Goal: Information Seeking & Learning: Learn about a topic

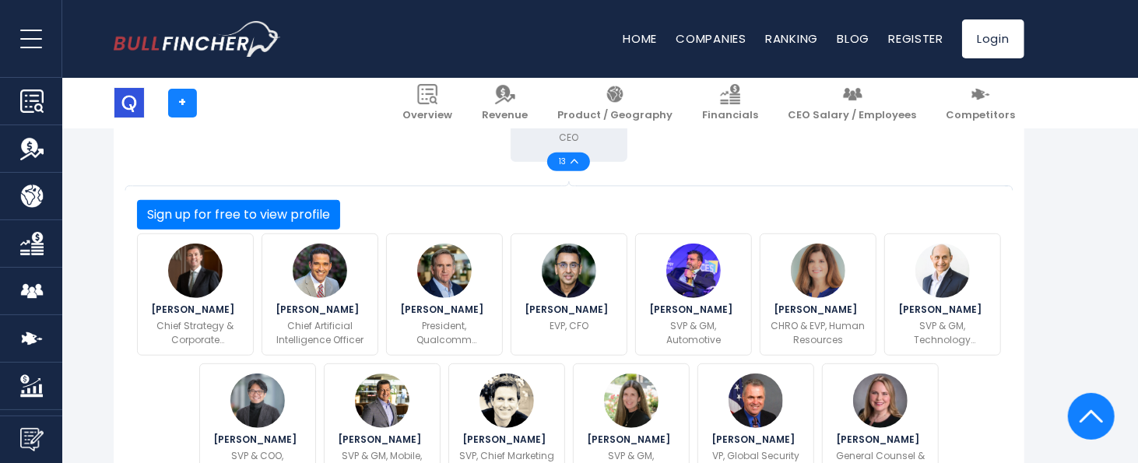
scroll to position [609, 0]
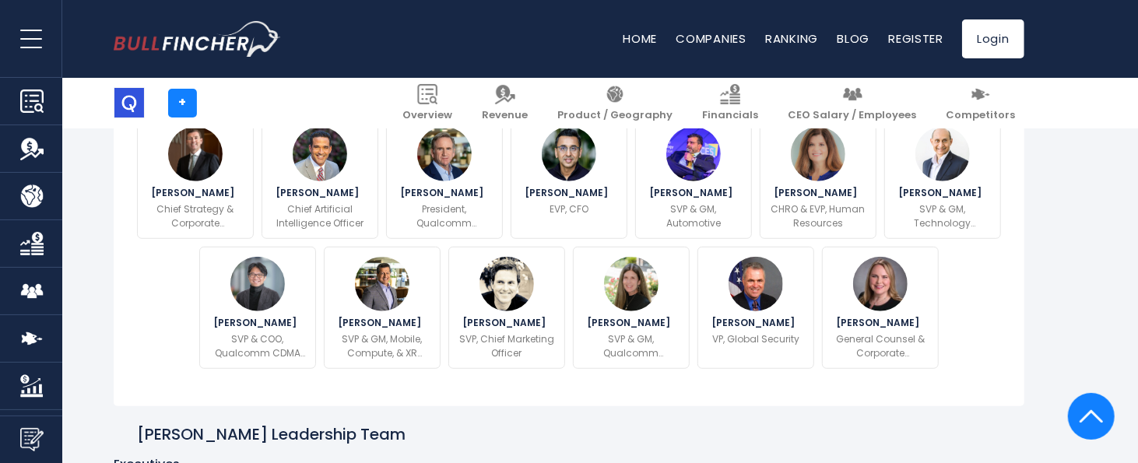
click at [340, 113] on button "Sign up for free to view profile" at bounding box center [238, 98] width 203 height 30
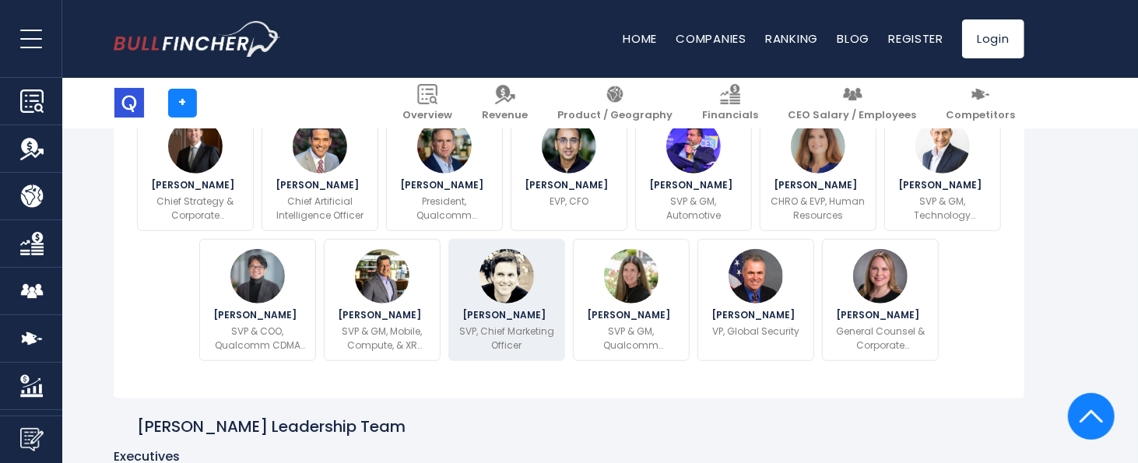
scroll to position [726, 0]
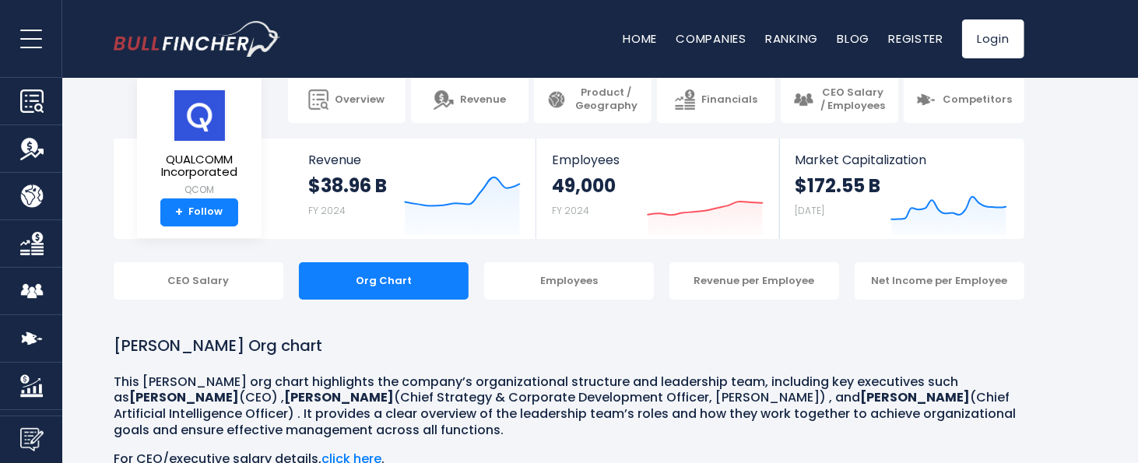
scroll to position [0, 0]
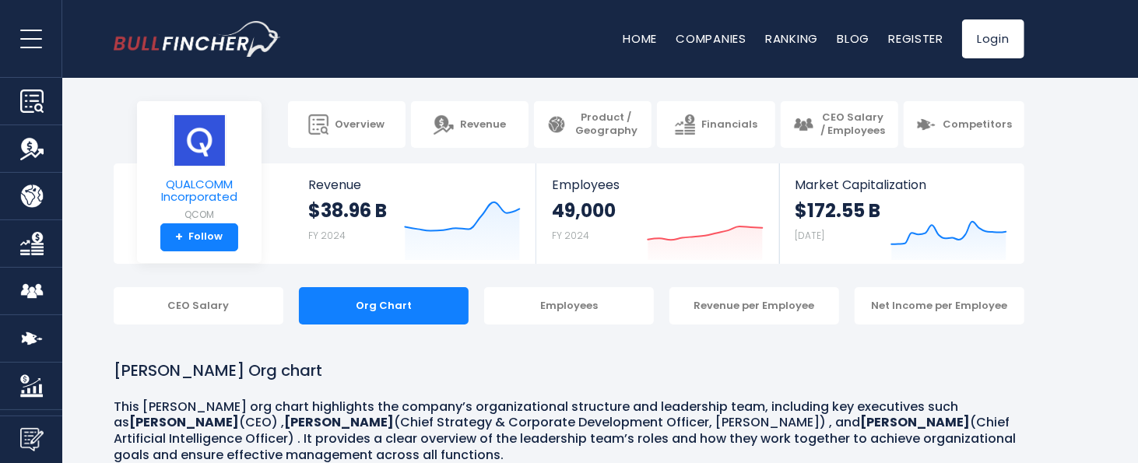
click at [205, 184] on span "QUALCOMM Incorporated" at bounding box center [199, 191] width 100 height 26
click at [197, 152] on img at bounding box center [199, 140] width 54 height 52
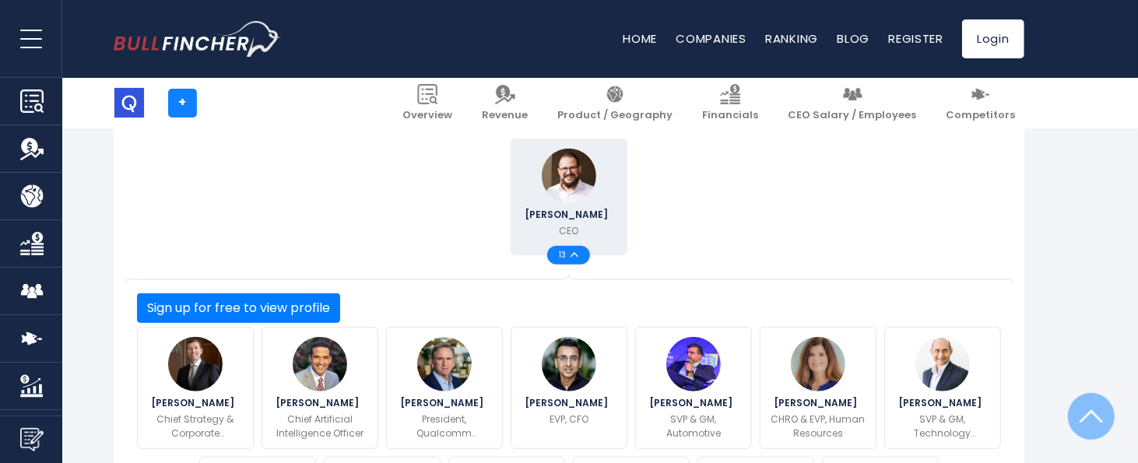
scroll to position [467, 0]
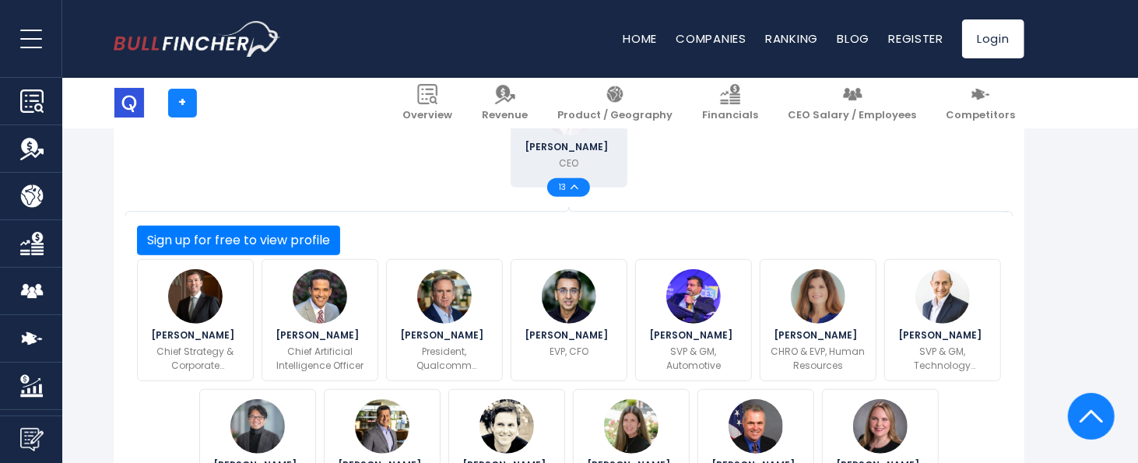
click at [576, 197] on div "13" at bounding box center [568, 187] width 43 height 19
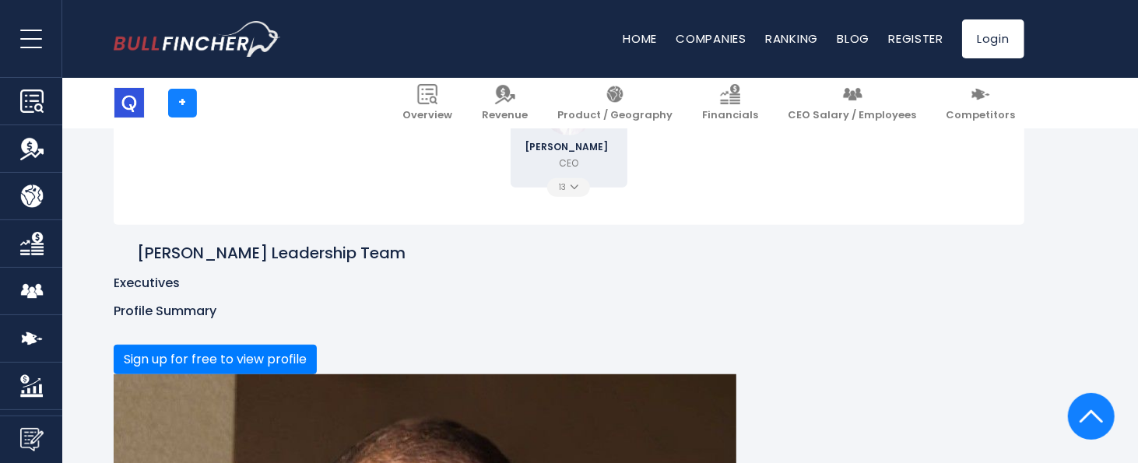
click at [576, 197] on div "13" at bounding box center [568, 187] width 43 height 19
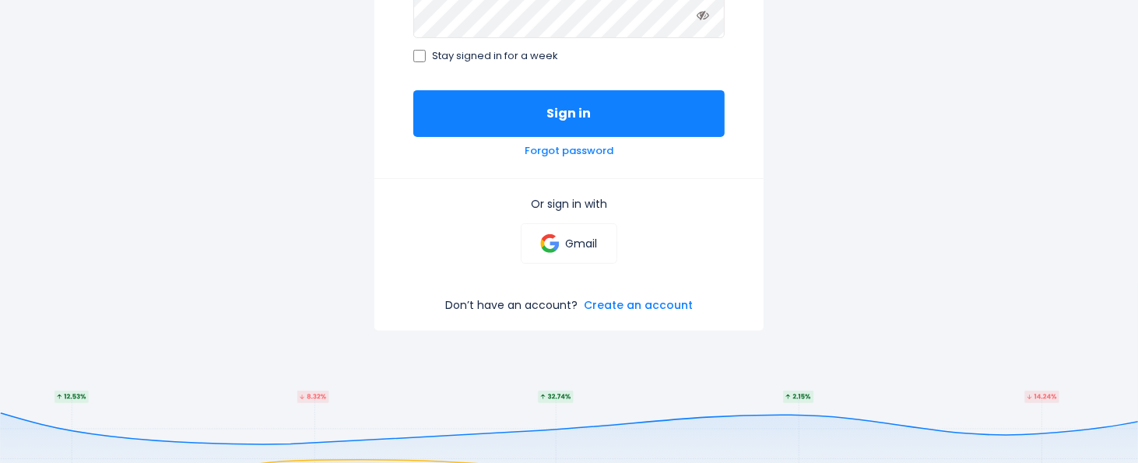
scroll to position [350, 0]
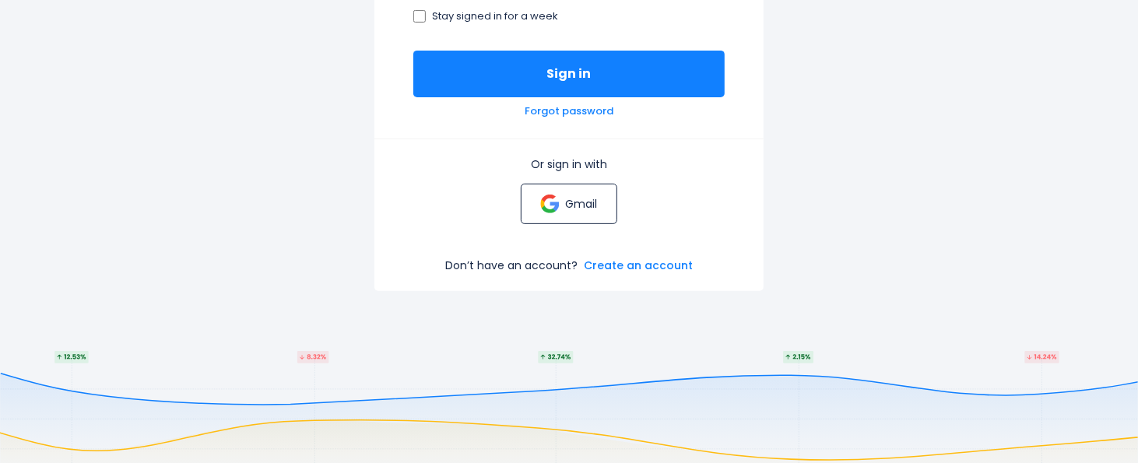
click at [594, 202] on p "Gmail" at bounding box center [581, 204] width 32 height 14
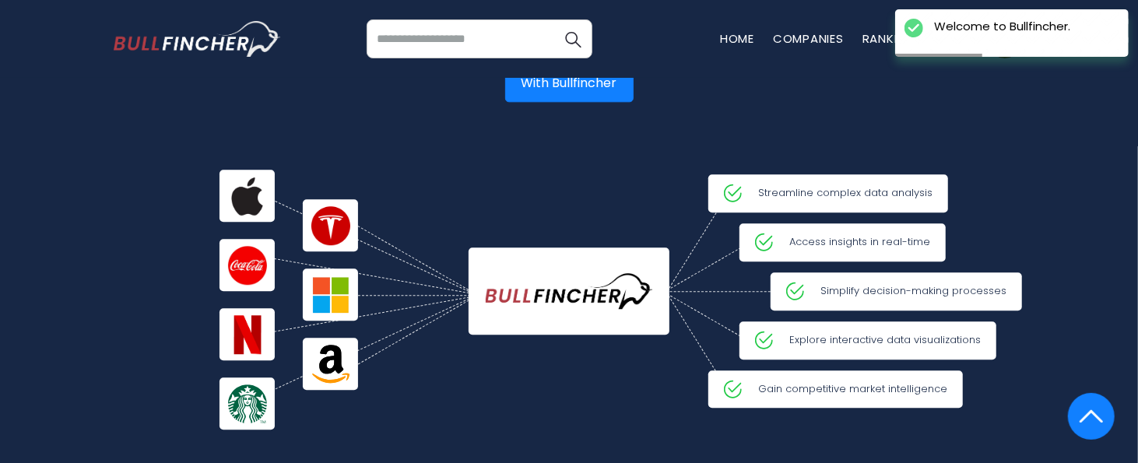
scroll to position [2801, 0]
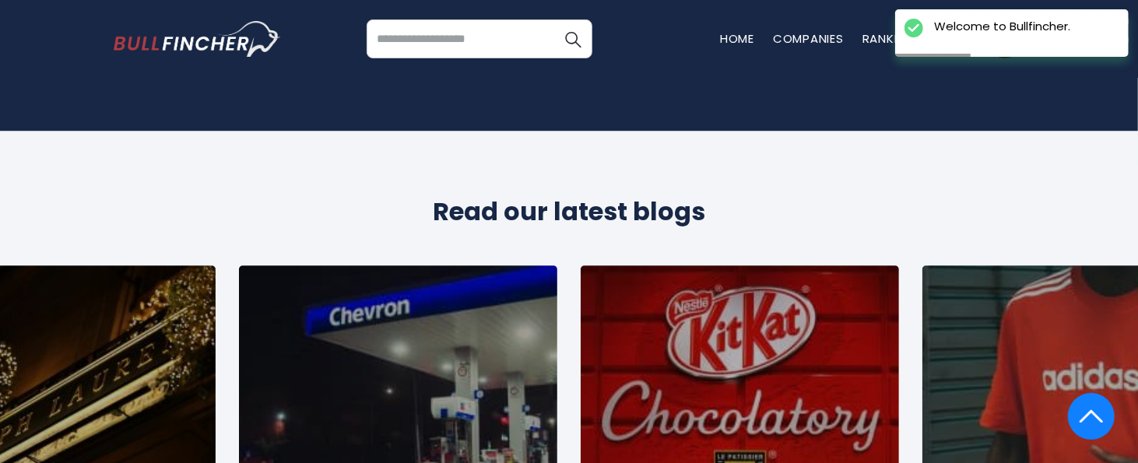
click at [471, 41] on input "search" at bounding box center [479, 38] width 226 height 39
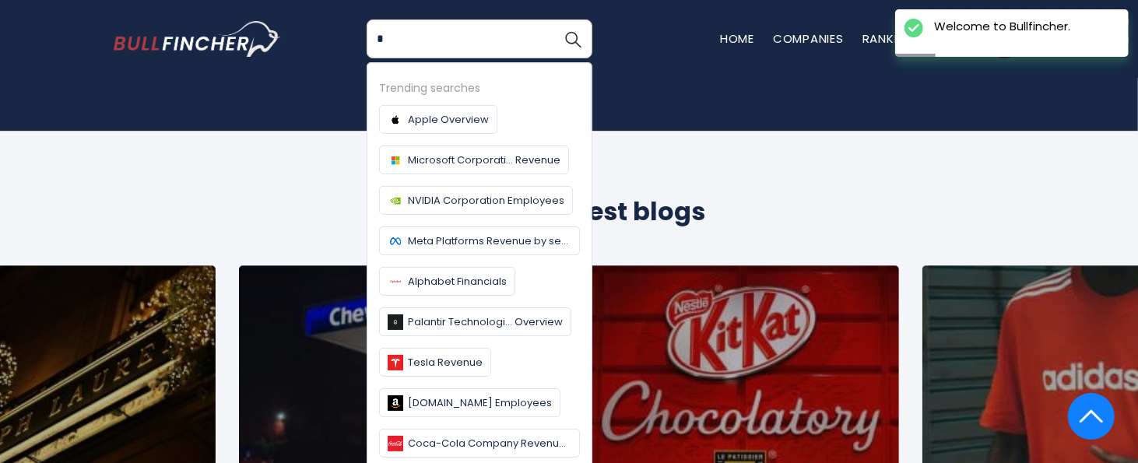
type input "**"
type input "********"
click at [553, 19] on button "Search" at bounding box center [572, 38] width 39 height 39
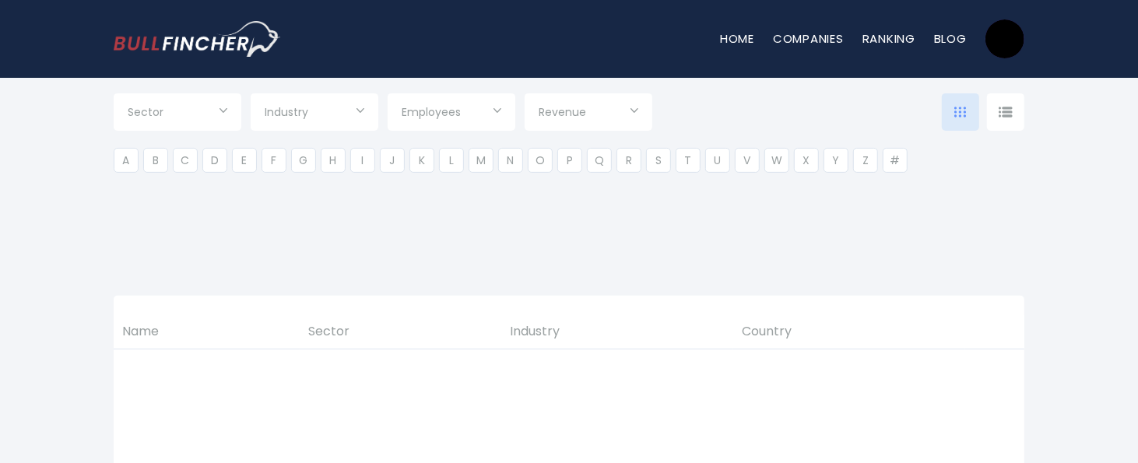
type input "***"
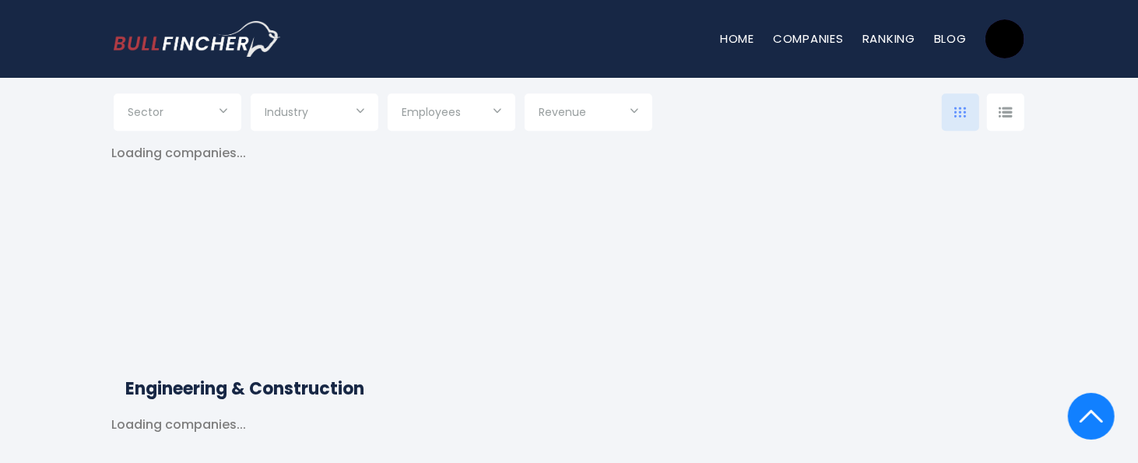
scroll to position [2918, 0]
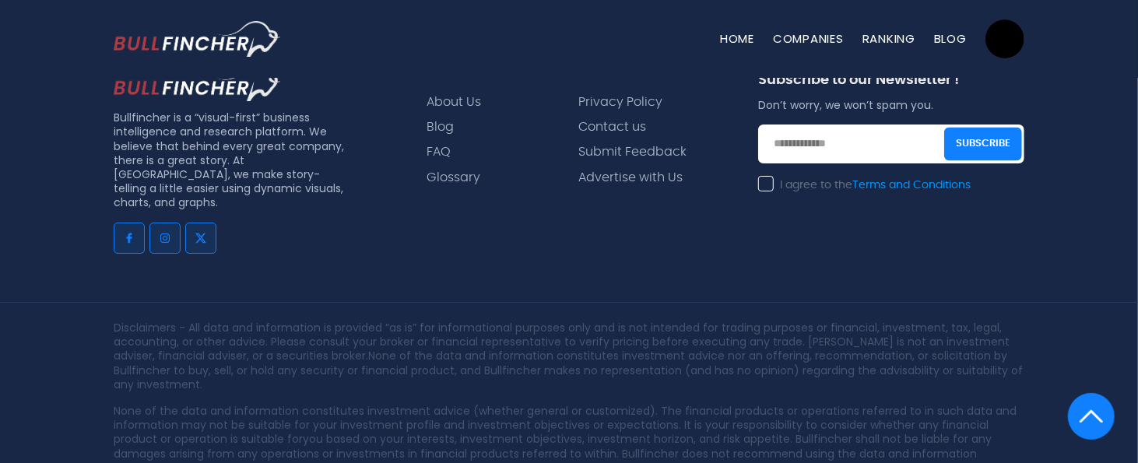
scroll to position [3631, 0]
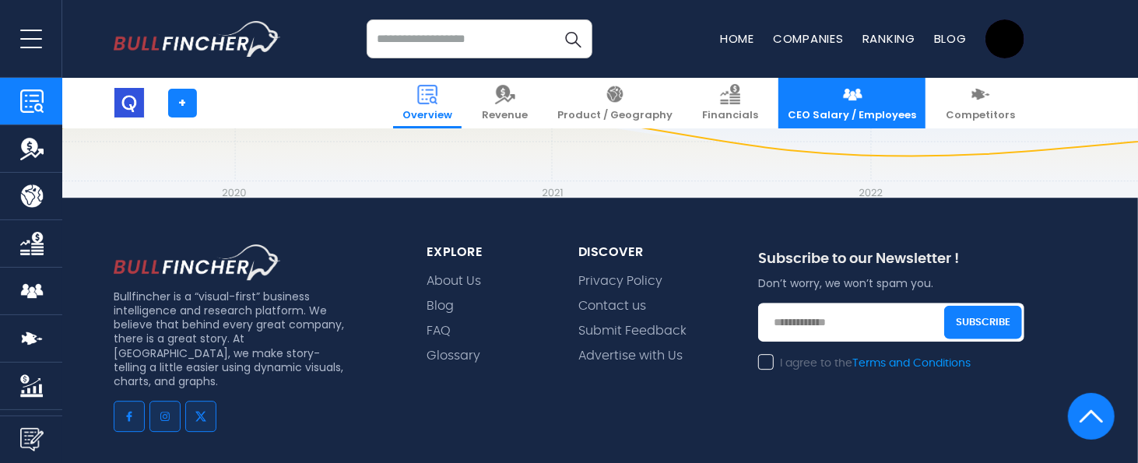
scroll to position [6419, 0]
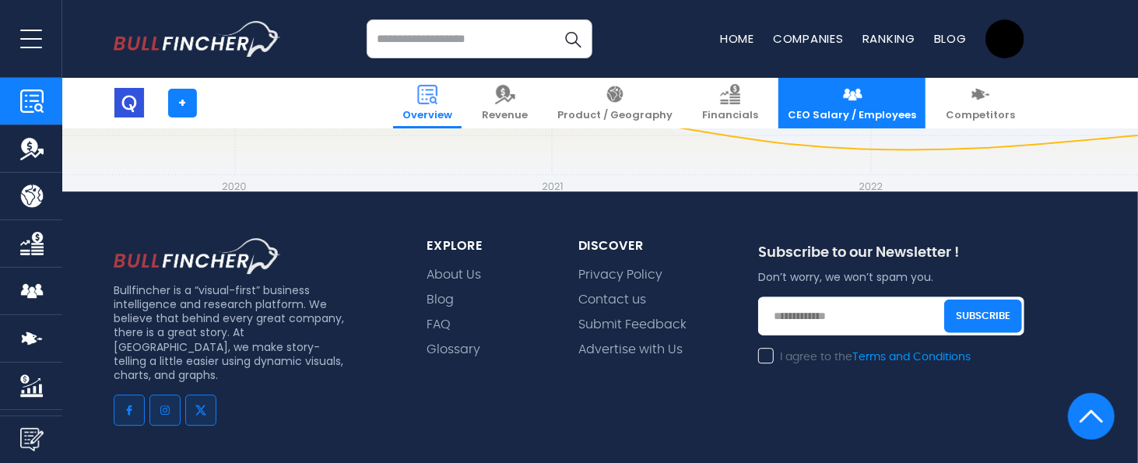
click at [829, 117] on span "CEO Salary / Employees" at bounding box center [851, 115] width 128 height 13
click at [868, 117] on span "CEO Salary / Employees" at bounding box center [851, 115] width 128 height 13
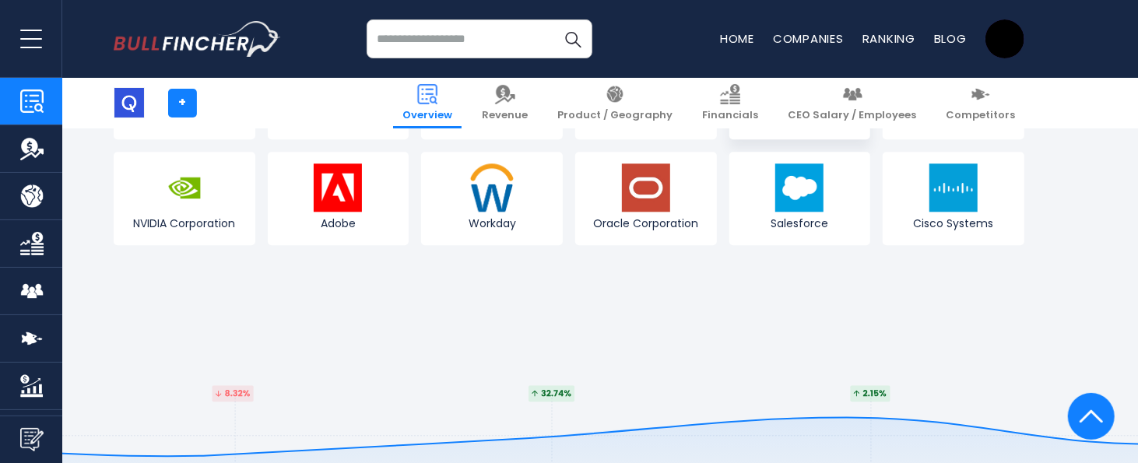
scroll to position [5836, 0]
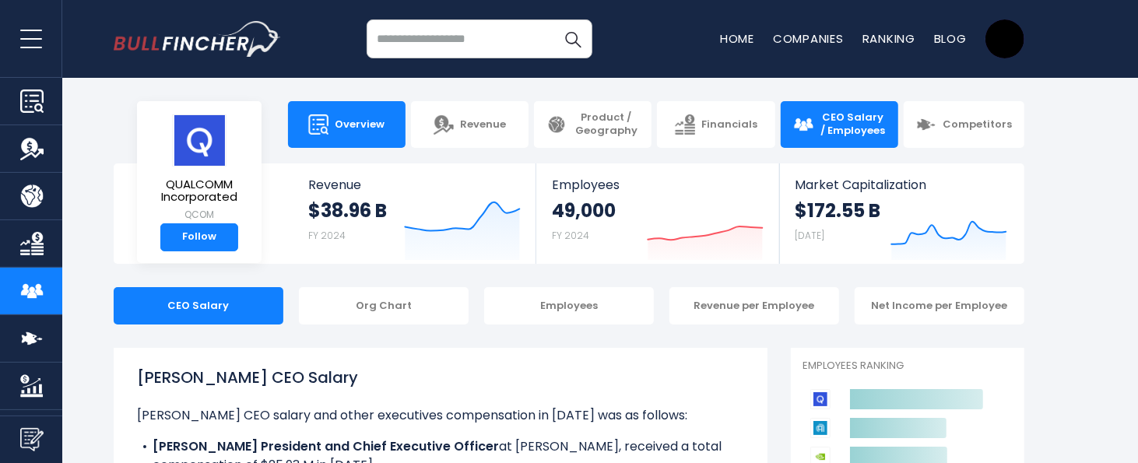
click at [345, 124] on span "Overview" at bounding box center [360, 124] width 50 height 13
click at [353, 116] on link "Overview" at bounding box center [346, 124] width 117 height 47
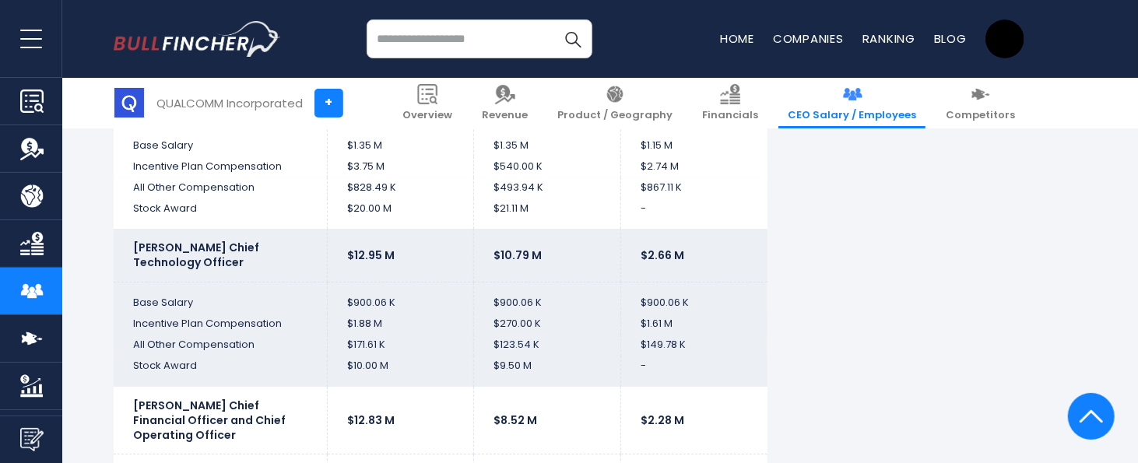
scroll to position [3130, 0]
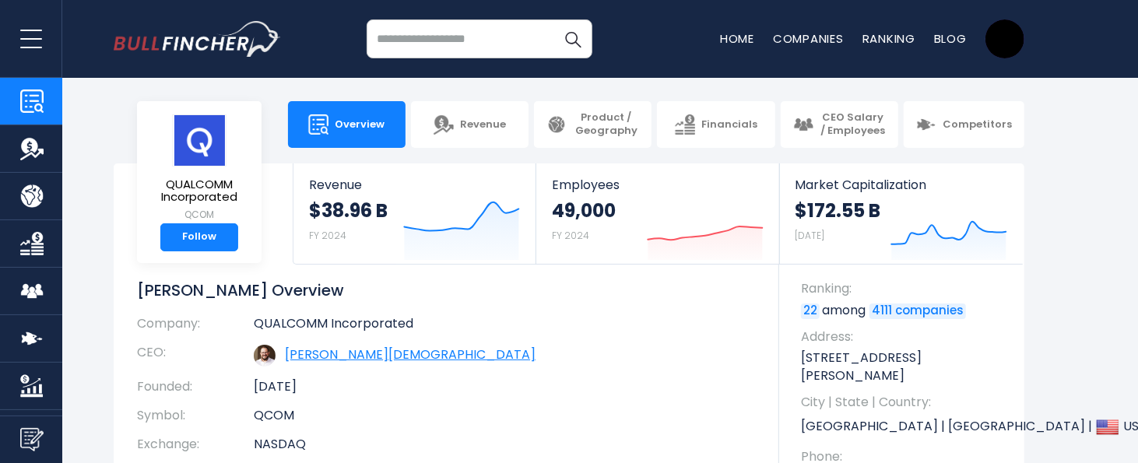
click at [317, 359] on link "Cristiano Renno Amon" at bounding box center [410, 354] width 251 height 18
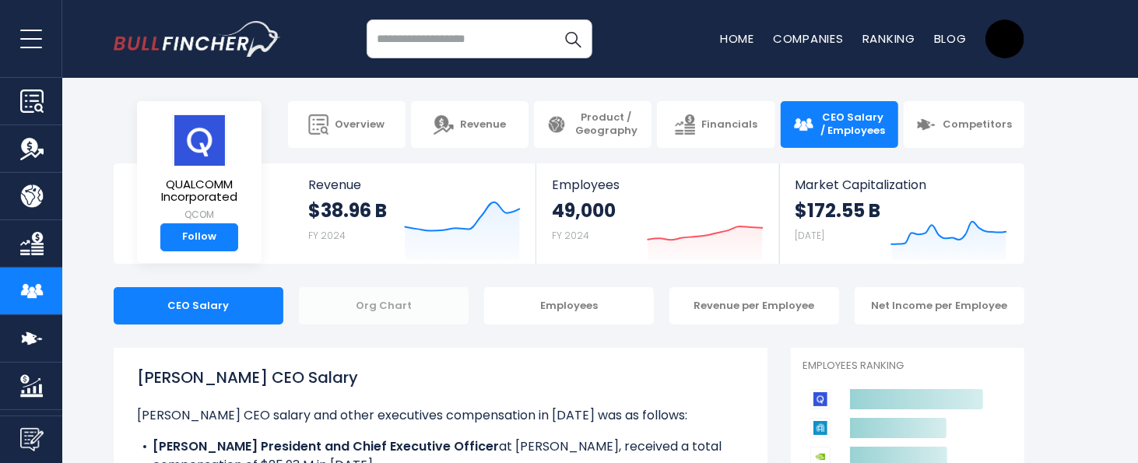
click at [381, 294] on div "Org Chart" at bounding box center [384, 305] width 170 height 37
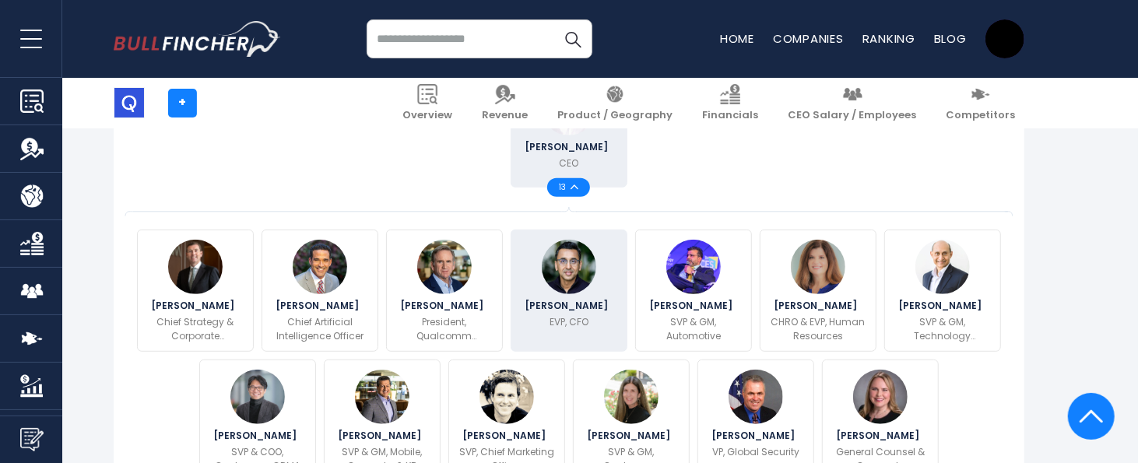
scroll to position [584, 0]
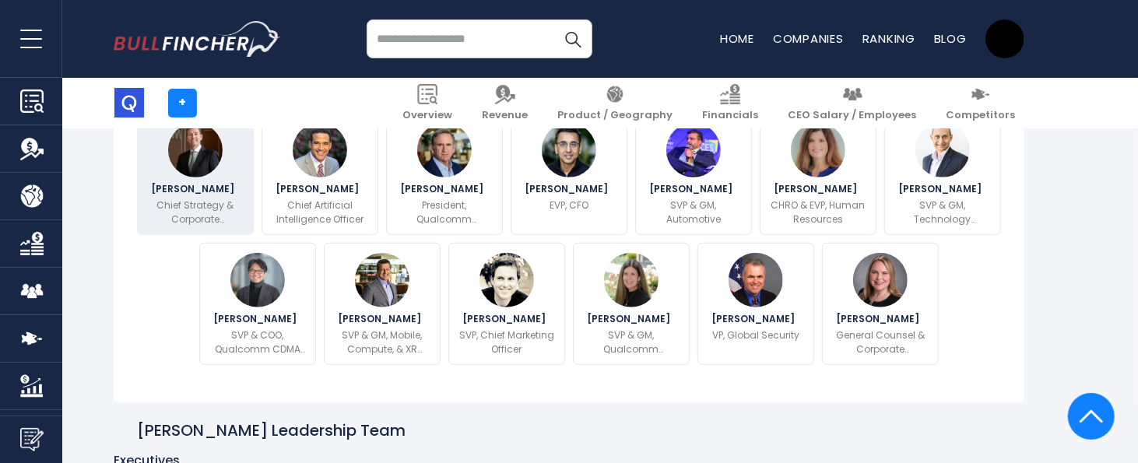
click at [220, 221] on p "Chief Strategy & Corporate Development Officer, [PERSON_NAME]" at bounding box center [195, 212] width 96 height 28
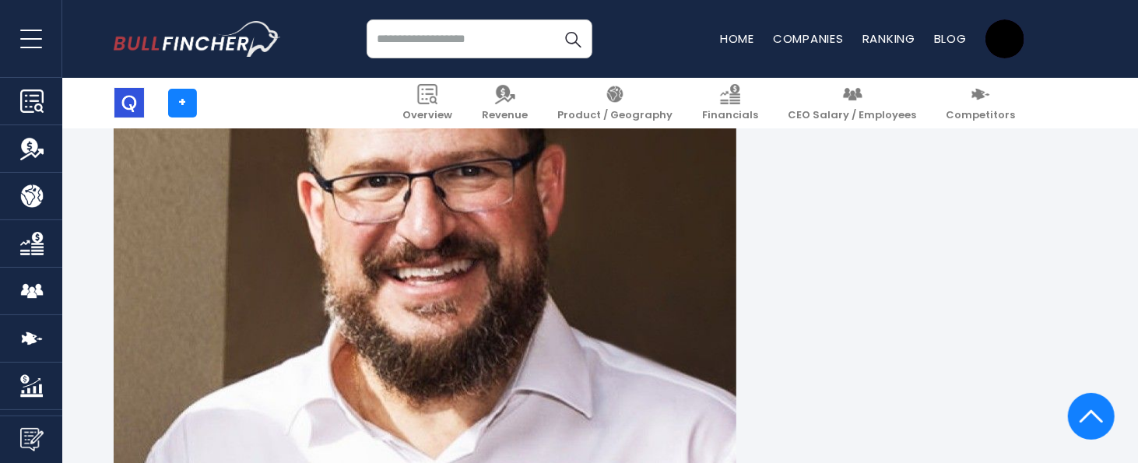
scroll to position [1260, 0]
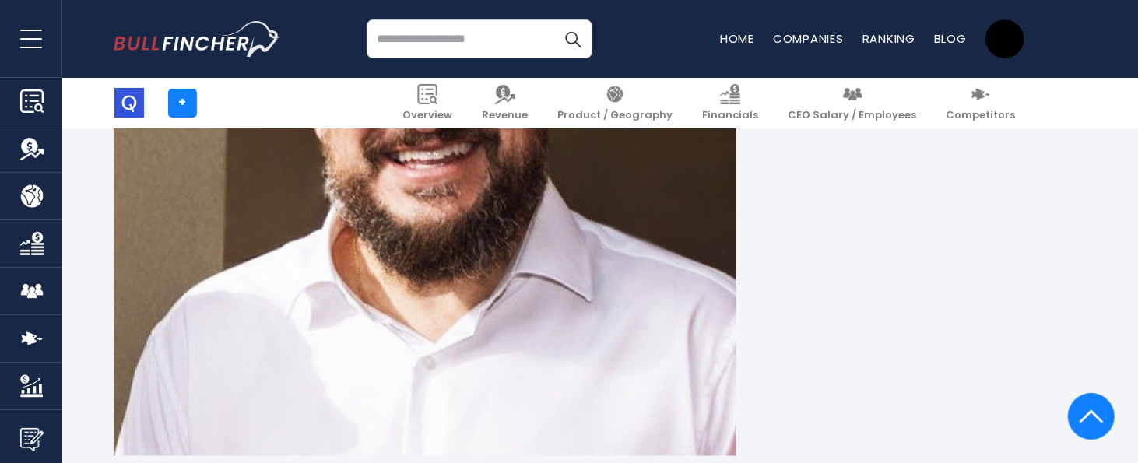
drag, startPoint x: 251, startPoint y: 296, endPoint x: 235, endPoint y: 310, distance: 21.0
drag, startPoint x: 257, startPoint y: 301, endPoint x: 108, endPoint y: 296, distance: 148.7
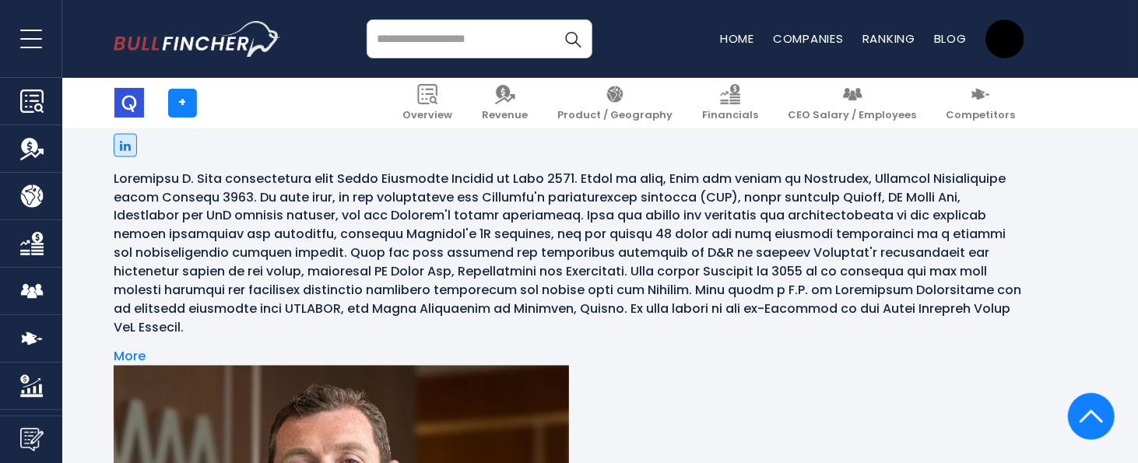
scroll to position [1727, 0]
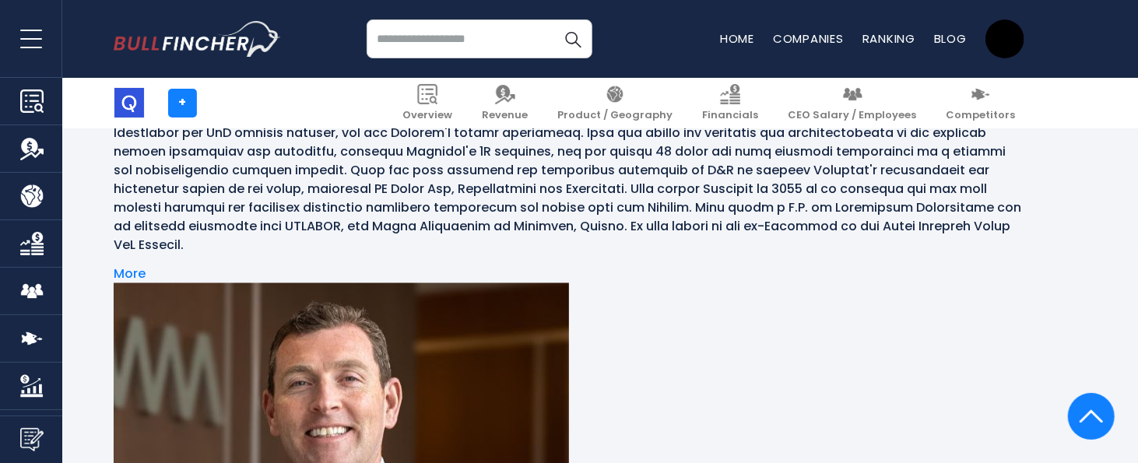
drag, startPoint x: 225, startPoint y: 335, endPoint x: 221, endPoint y: 318, distance: 17.6
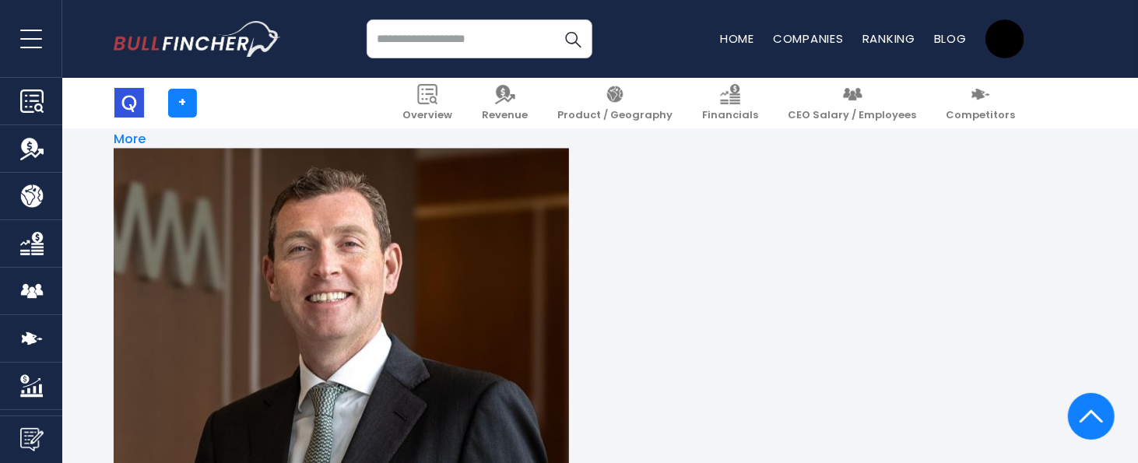
scroll to position [1960, 0]
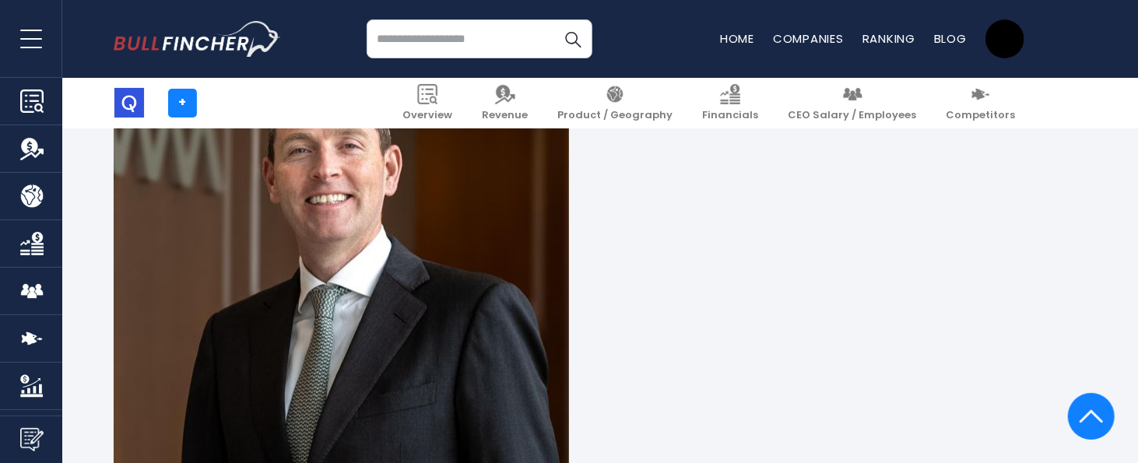
drag, startPoint x: 167, startPoint y: 340, endPoint x: 123, endPoint y: 339, distance: 44.4
drag, startPoint x: 386, startPoint y: 186, endPoint x: 688, endPoint y: 226, distance: 304.6
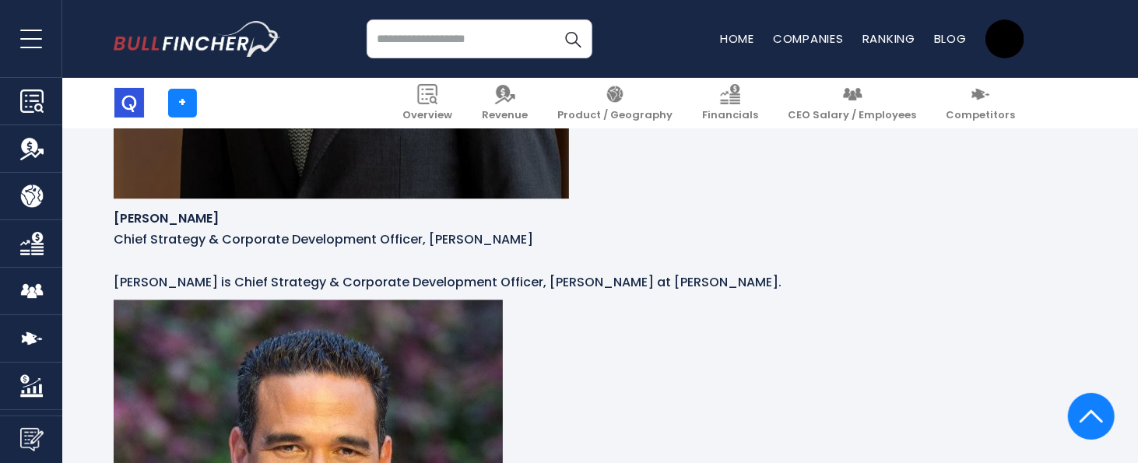
scroll to position [2310, 0]
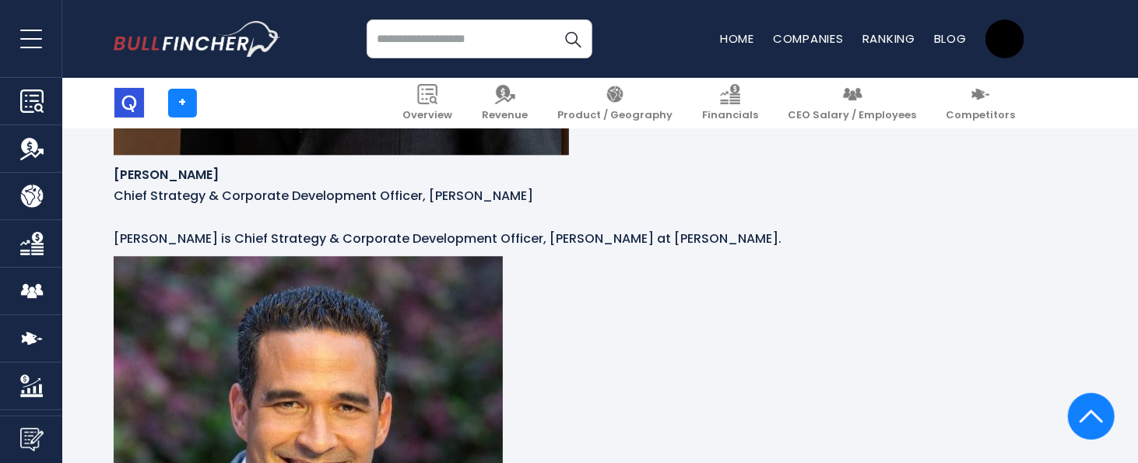
drag, startPoint x: 237, startPoint y: 233, endPoint x: 135, endPoint y: 230, distance: 102.0
drag, startPoint x: 160, startPoint y: 230, endPoint x: 277, endPoint y: 230, distance: 116.7
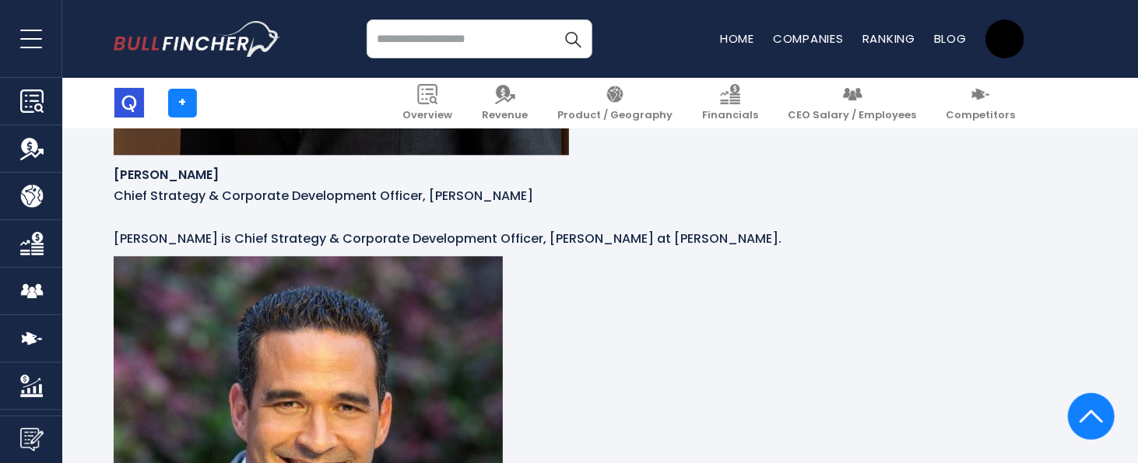
drag, startPoint x: 237, startPoint y: 233, endPoint x: 184, endPoint y: 235, distance: 53.7
copy p "Automotive"
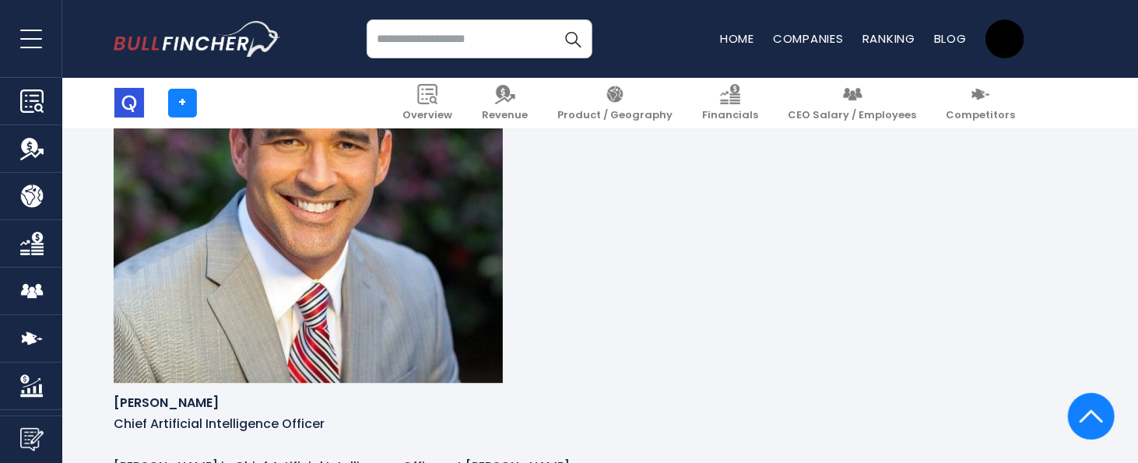
scroll to position [2660, 0]
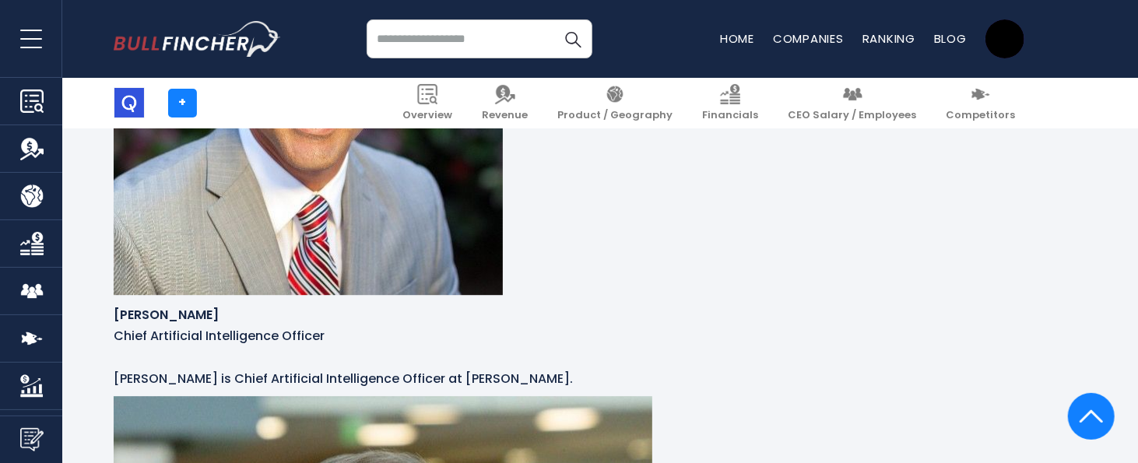
drag, startPoint x: 266, startPoint y: 387, endPoint x: 182, endPoint y: 380, distance: 84.3
copy p "Technology Planning & Edge Solutions"
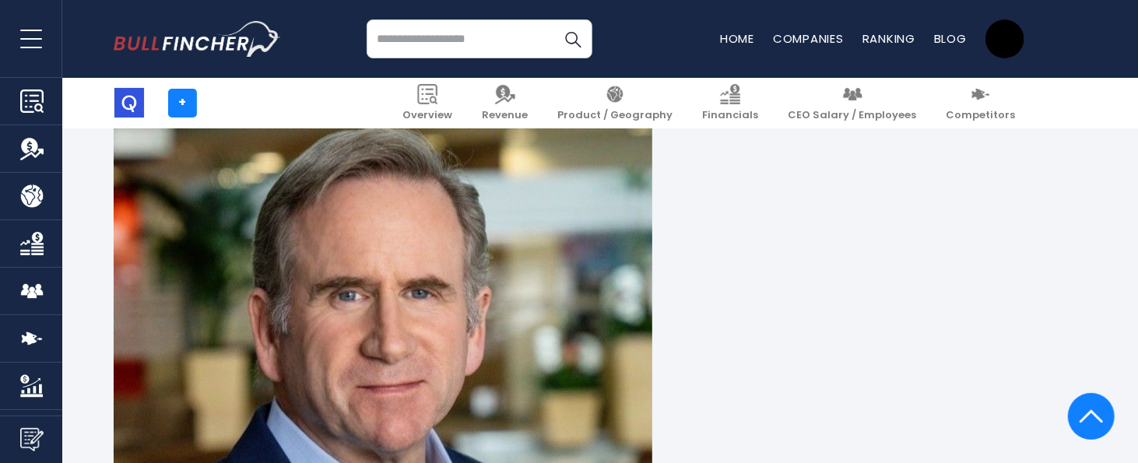
scroll to position [3010, 0]
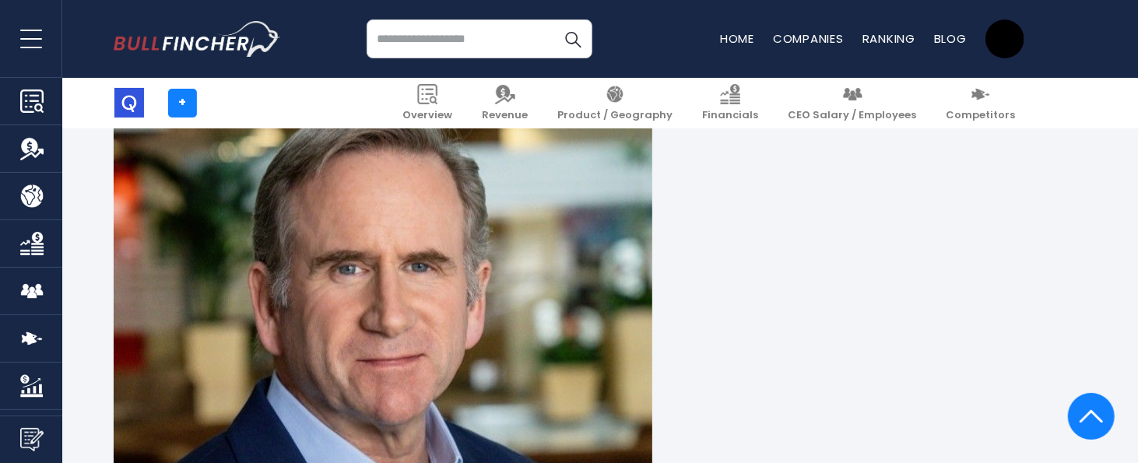
drag, startPoint x: 191, startPoint y: 284, endPoint x: 207, endPoint y: 290, distance: 16.8
drag, startPoint x: 220, startPoint y: 293, endPoint x: 188, endPoint y: 284, distance: 33.2
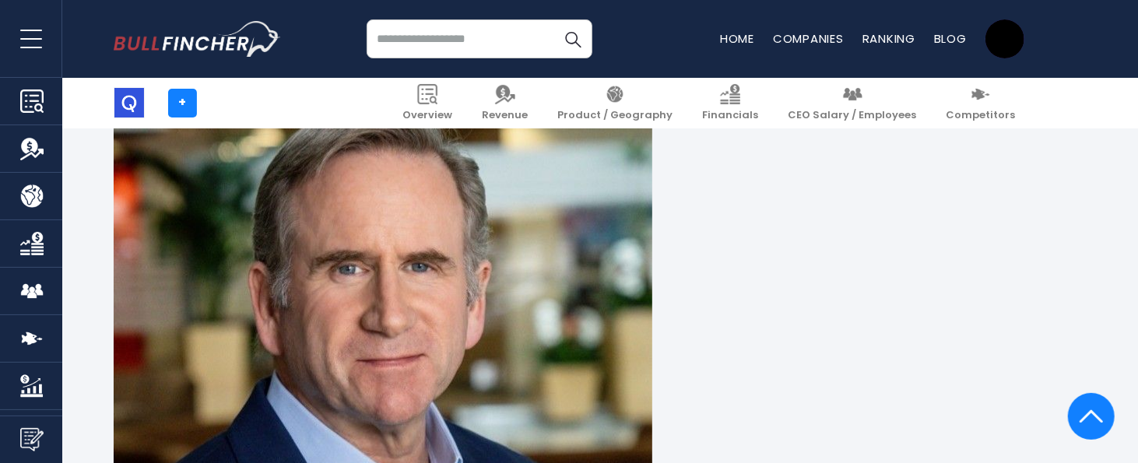
copy p "Qualcomm CDMA Technologies"
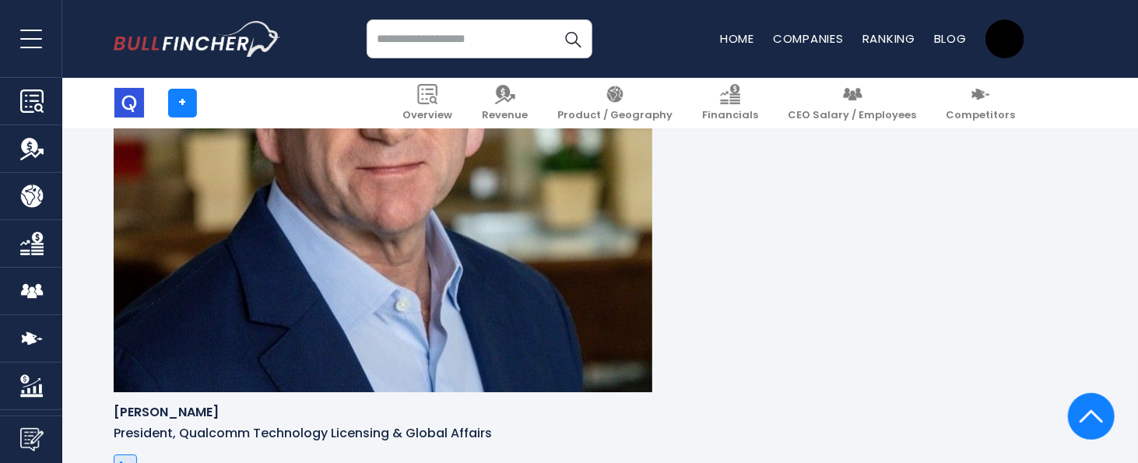
scroll to position [3244, 0]
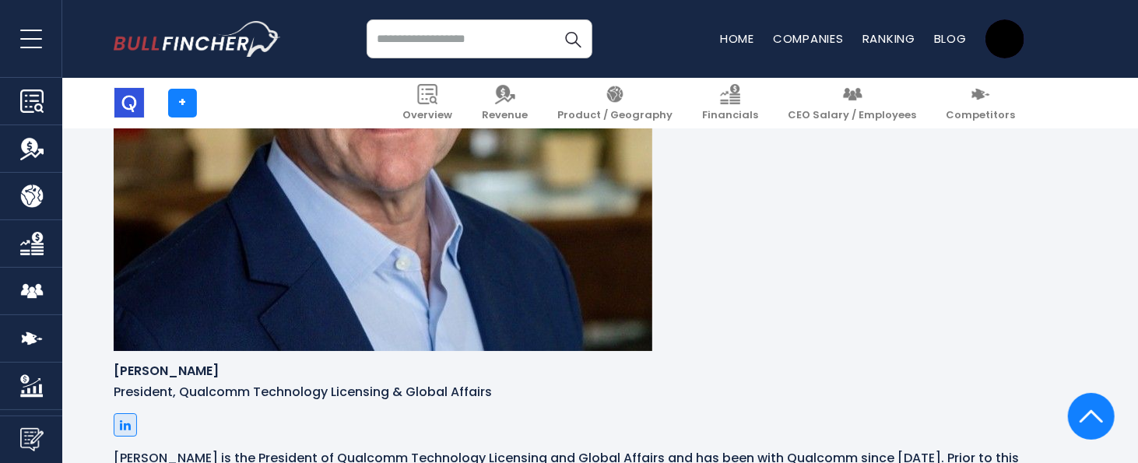
drag, startPoint x: 206, startPoint y: 321, endPoint x: 181, endPoint y: 306, distance: 29.4
copy p "Mobile, Compute, & XR (MCX)"
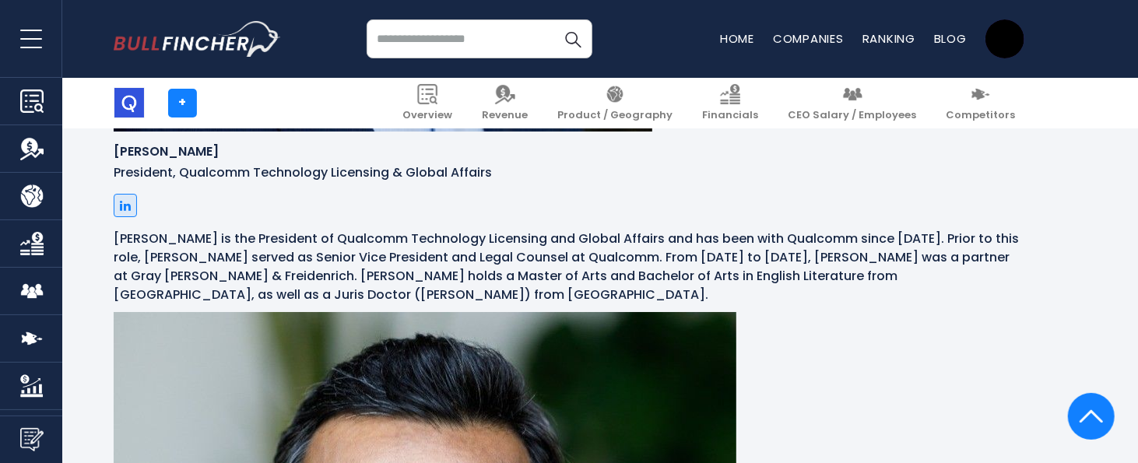
scroll to position [3477, 0]
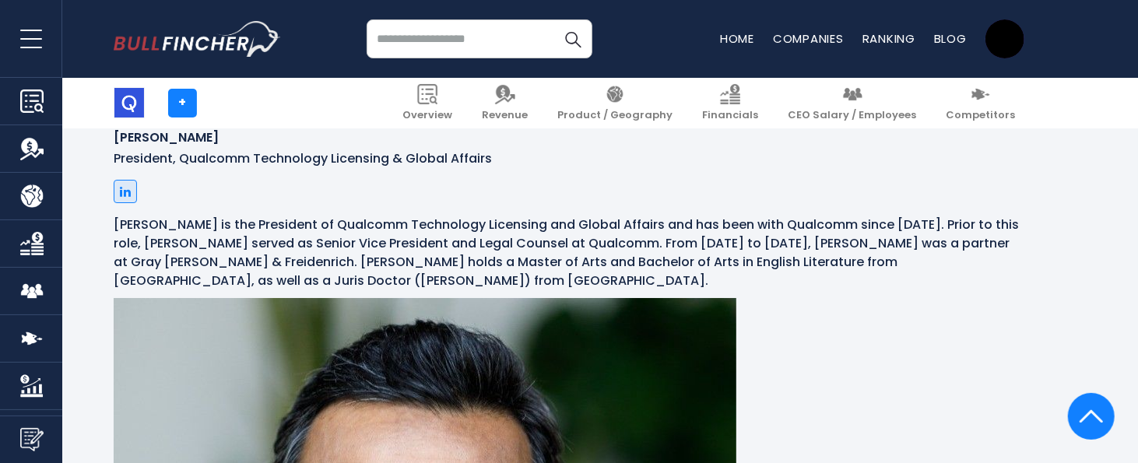
drag, startPoint x: 272, startPoint y: 328, endPoint x: 142, endPoint y: 326, distance: 129.2
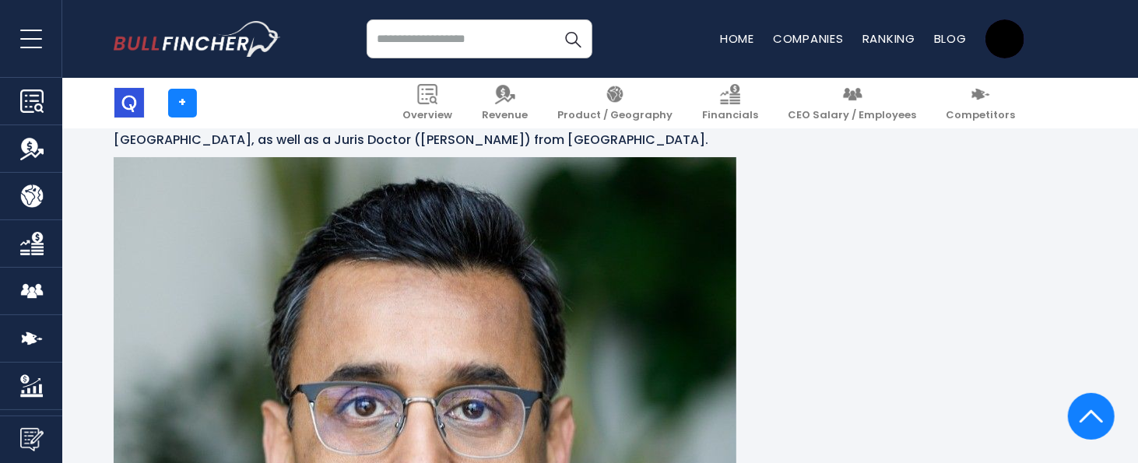
scroll to position [3711, 0]
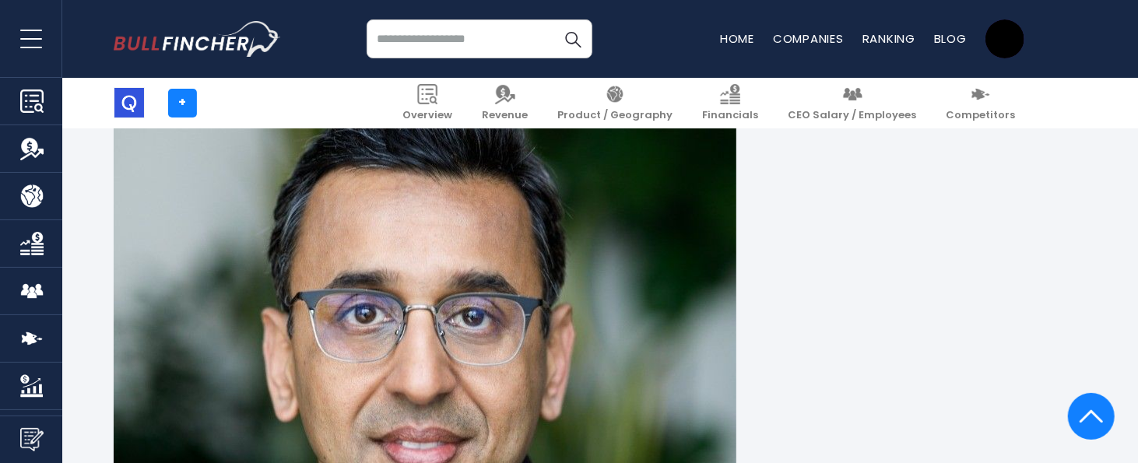
drag, startPoint x: 187, startPoint y: 377, endPoint x: 281, endPoint y: 384, distance: 94.4
drag, startPoint x: 249, startPoint y: 385, endPoint x: 163, endPoint y: 370, distance: 87.6
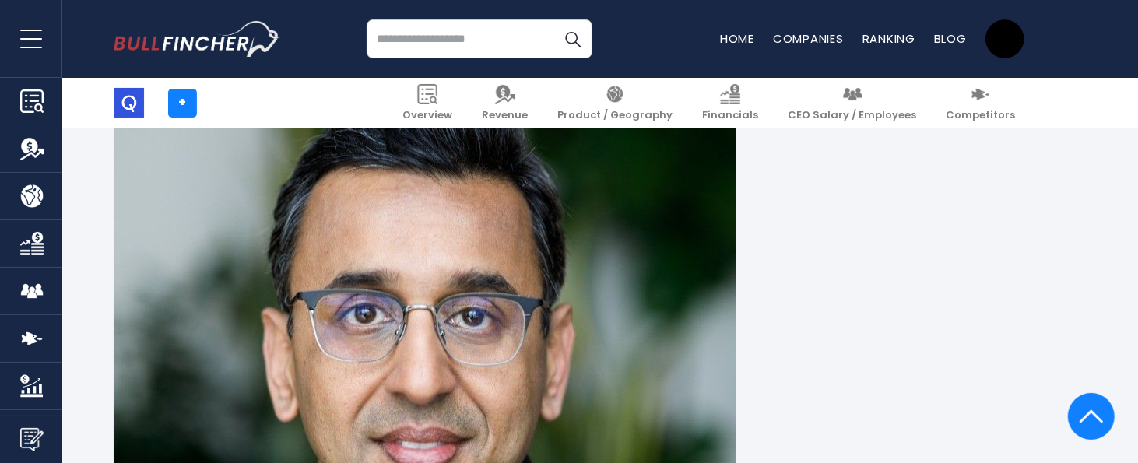
drag, startPoint x: 261, startPoint y: 384, endPoint x: 131, endPoint y: 383, distance: 129.9
copy p "Government Technologies"
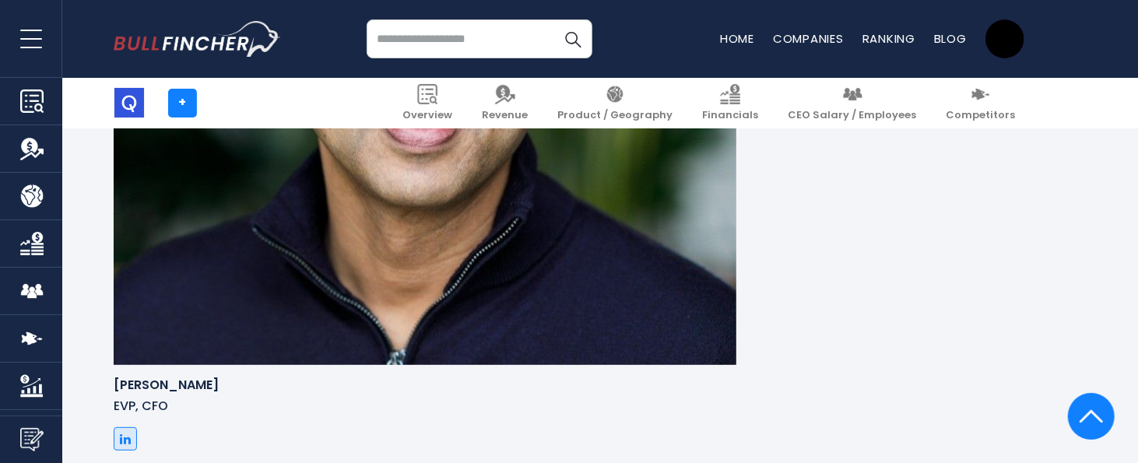
scroll to position [4061, 0]
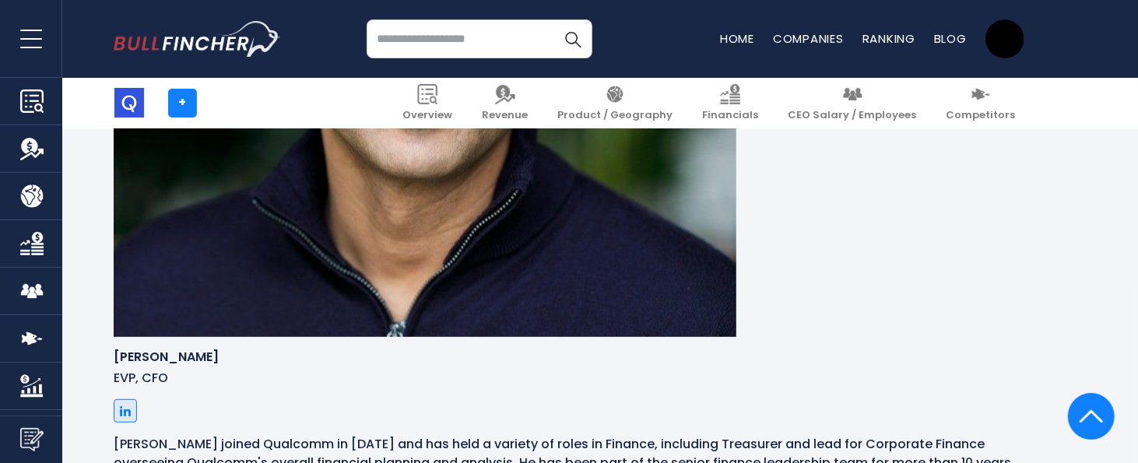
drag, startPoint x: 223, startPoint y: 277, endPoint x: 148, endPoint y: 275, distance: 75.5
copy p "Global Security"
drag, startPoint x: 220, startPoint y: 273, endPoint x: 149, endPoint y: 271, distance: 70.8
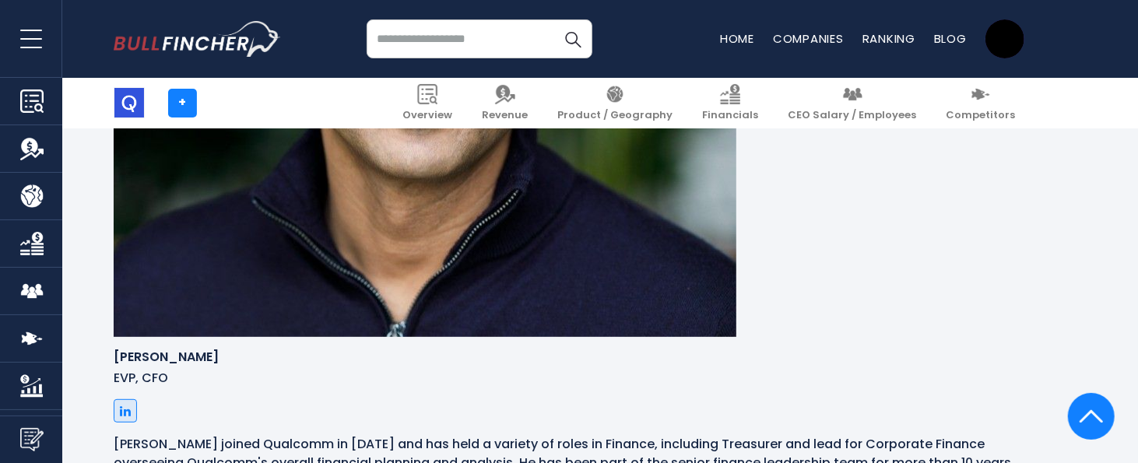
copy p "Global Security"
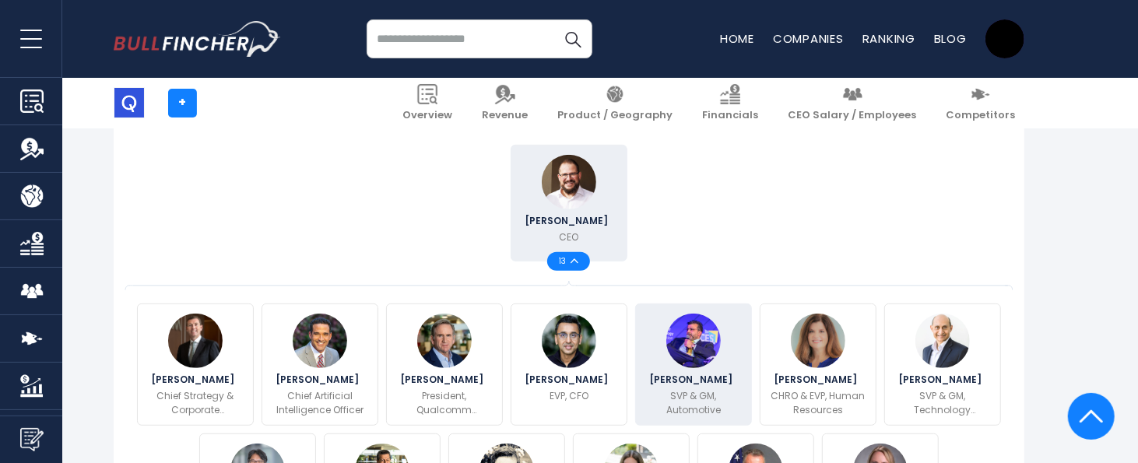
scroll to position [350, 0]
